Goal: Task Accomplishment & Management: Use online tool/utility

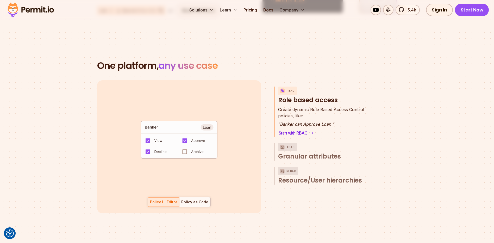
scroll to position [729, 0]
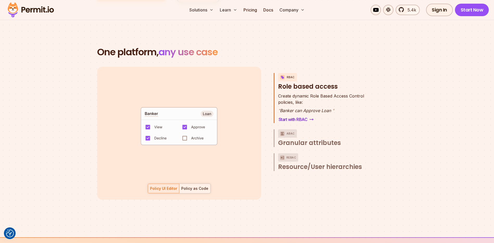
click at [190, 186] on div "Policy as Code" at bounding box center [194, 188] width 27 height 5
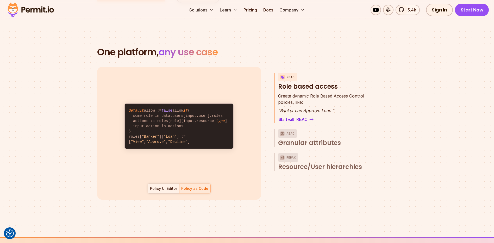
click at [160, 186] on div "Policy UI Editor" at bounding box center [163, 188] width 27 height 5
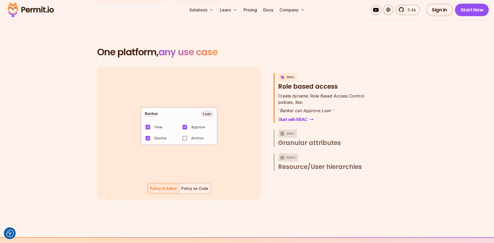
click at [195, 186] on div "Policy as Code" at bounding box center [194, 188] width 27 height 5
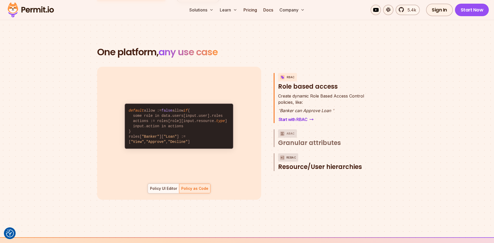
click at [312, 162] on span "Resource/User hierarchies" at bounding box center [320, 166] width 84 height 8
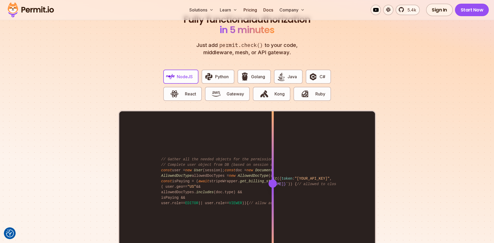
scroll to position [989, 0]
click at [275, 90] on span "Kong" at bounding box center [279, 93] width 10 height 6
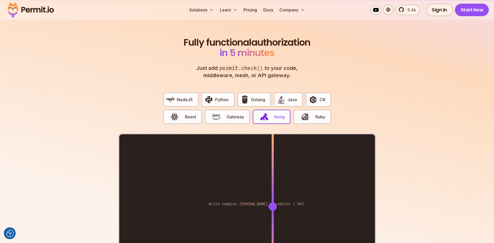
scroll to position [963, 0]
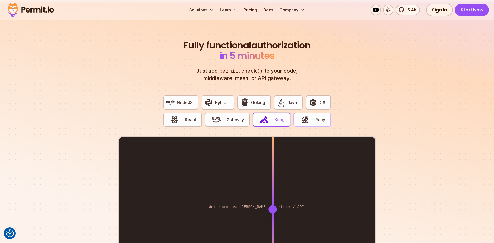
click at [317, 116] on span "Ruby" at bounding box center [320, 119] width 10 height 6
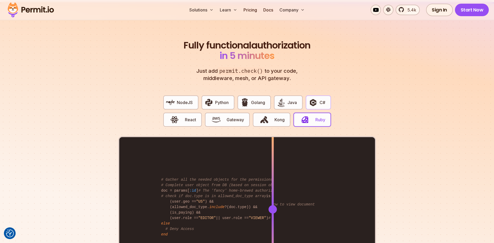
click at [319, 99] on span "C#" at bounding box center [322, 102] width 6 height 6
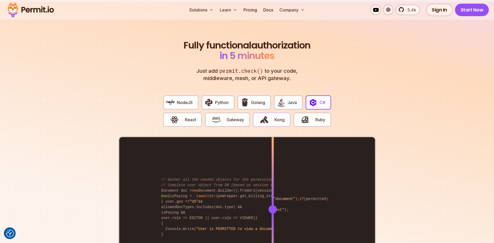
click at [273, 112] on button "Kong" at bounding box center [271, 119] width 37 height 14
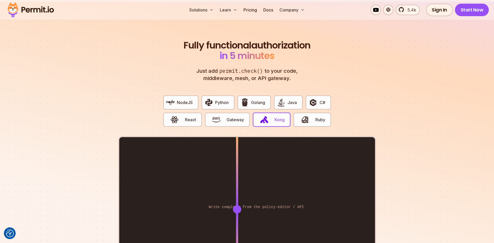
drag, startPoint x: 258, startPoint y: 204, endPoint x: 266, endPoint y: 203, distance: 8.5
click at [237, 214] on div at bounding box center [237, 209] width 2 height 144
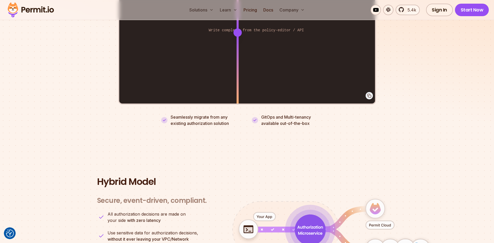
scroll to position [1145, 0]
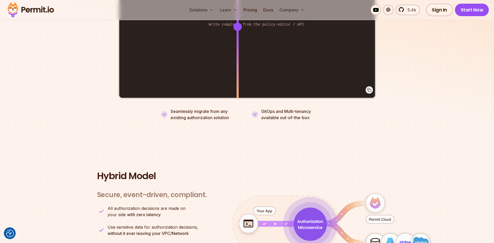
click at [251, 109] on ul "Seamlessly migrate from any existing authorization solution GitOps and Multi-te…" at bounding box center [247, 114] width 172 height 12
click at [274, 108] on p "GitOps and Multi-tenancy available out-of-the-box" at bounding box center [286, 114] width 50 height 12
click at [275, 108] on p "GitOps and Multi-tenancy available out-of-the-box" at bounding box center [286, 114] width 50 height 12
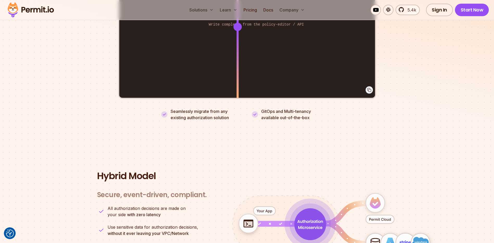
click at [248, 146] on section "Hybrid Model Secure, event-driven, compliant. Engines OPA / Cedar Policy Update…" at bounding box center [247, 233] width 494 height 174
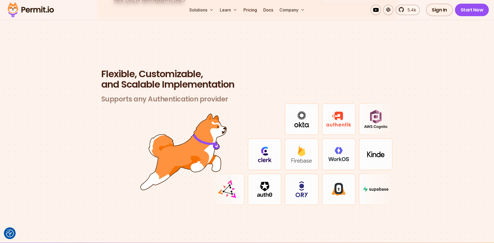
scroll to position [1510, 0]
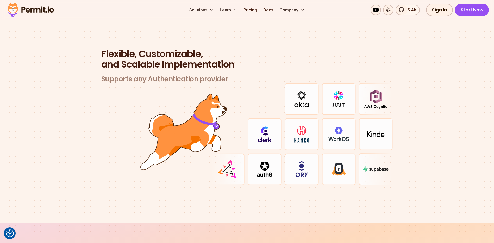
drag, startPoint x: 426, startPoint y: 138, endPoint x: 400, endPoint y: 154, distance: 30.1
click at [426, 138] on section "Flexible, Customizable, and Scalable Implementation Supports any Authentication…" at bounding box center [247, 123] width 494 height 199
click at [233, 165] on img at bounding box center [227, 169] width 21 height 21
drag, startPoint x: 291, startPoint y: 162, endPoint x: 270, endPoint y: 154, distance: 22.5
click at [291, 162] on div at bounding box center [302, 169] width 34 height 32
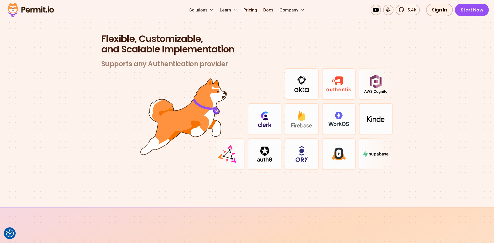
scroll to position [1536, 0]
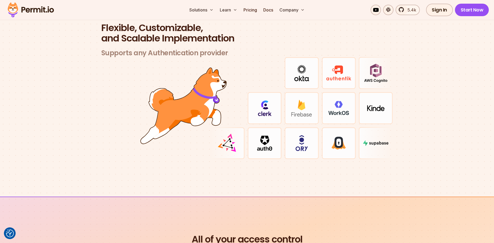
click at [333, 74] on img at bounding box center [338, 72] width 25 height 15
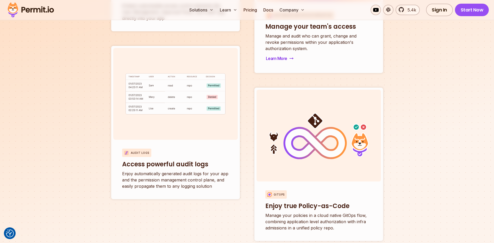
scroll to position [1926, 0]
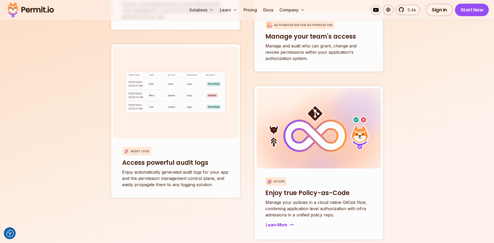
click at [306, 130] on img at bounding box center [319, 127] width 100 height 47
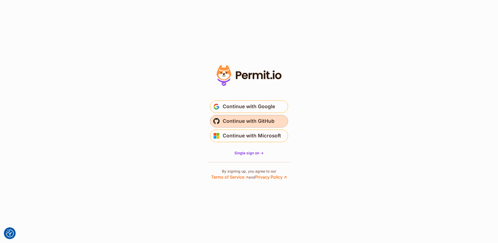
click at [250, 119] on span "Continue with GitHub" at bounding box center [249, 121] width 52 height 8
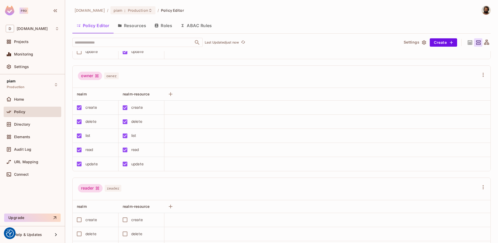
scroll to position [104, 0]
